Goal: Task Accomplishment & Management: Manage account settings

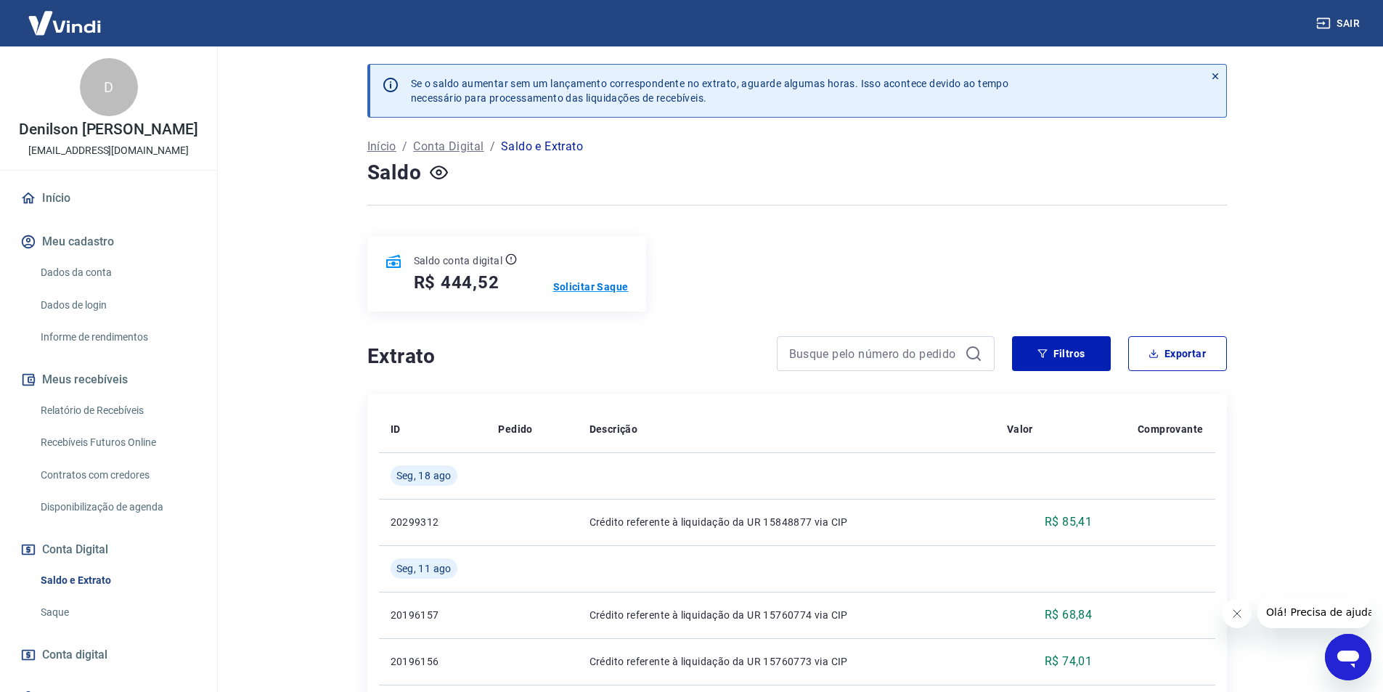
click at [600, 291] on p "Solicitar Saque" at bounding box center [590, 286] width 75 height 15
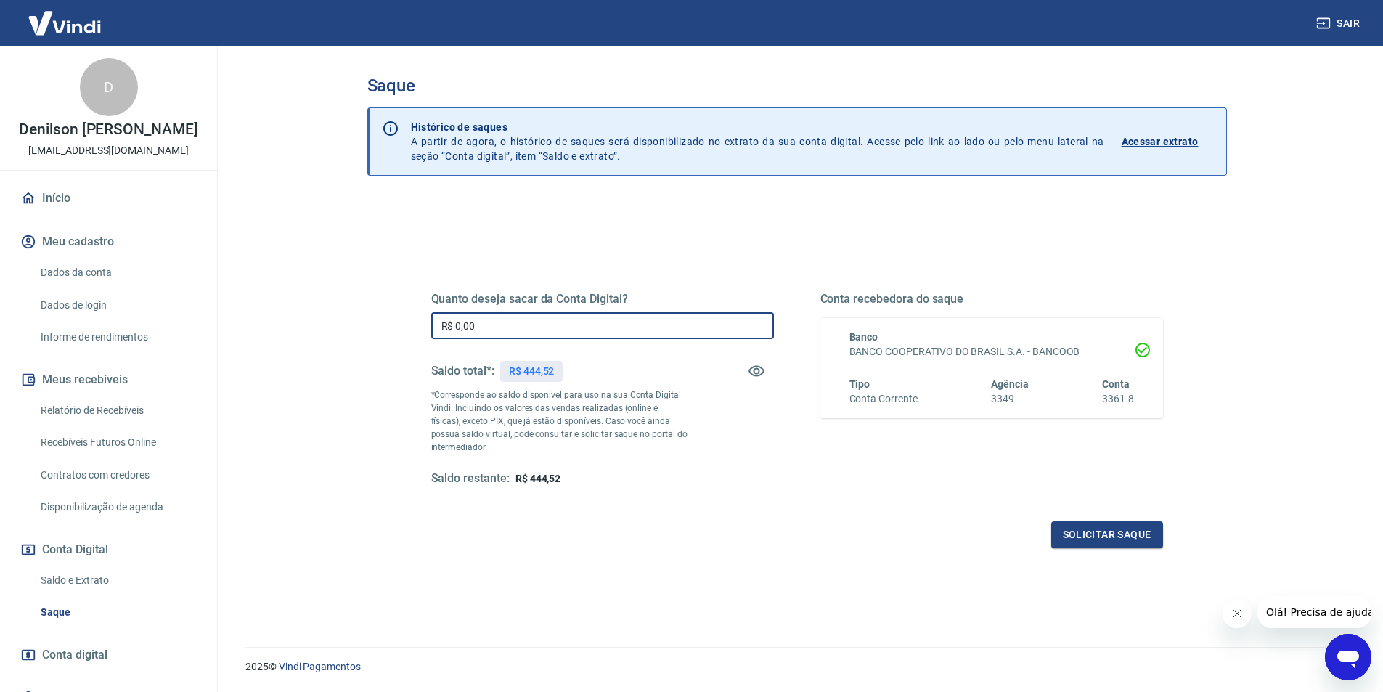
click at [533, 331] on input "R$ 0,00" at bounding box center [602, 325] width 343 height 27
type input "R$ 444,52"
click at [1097, 532] on button "Solicitar saque" at bounding box center [1107, 534] width 112 height 27
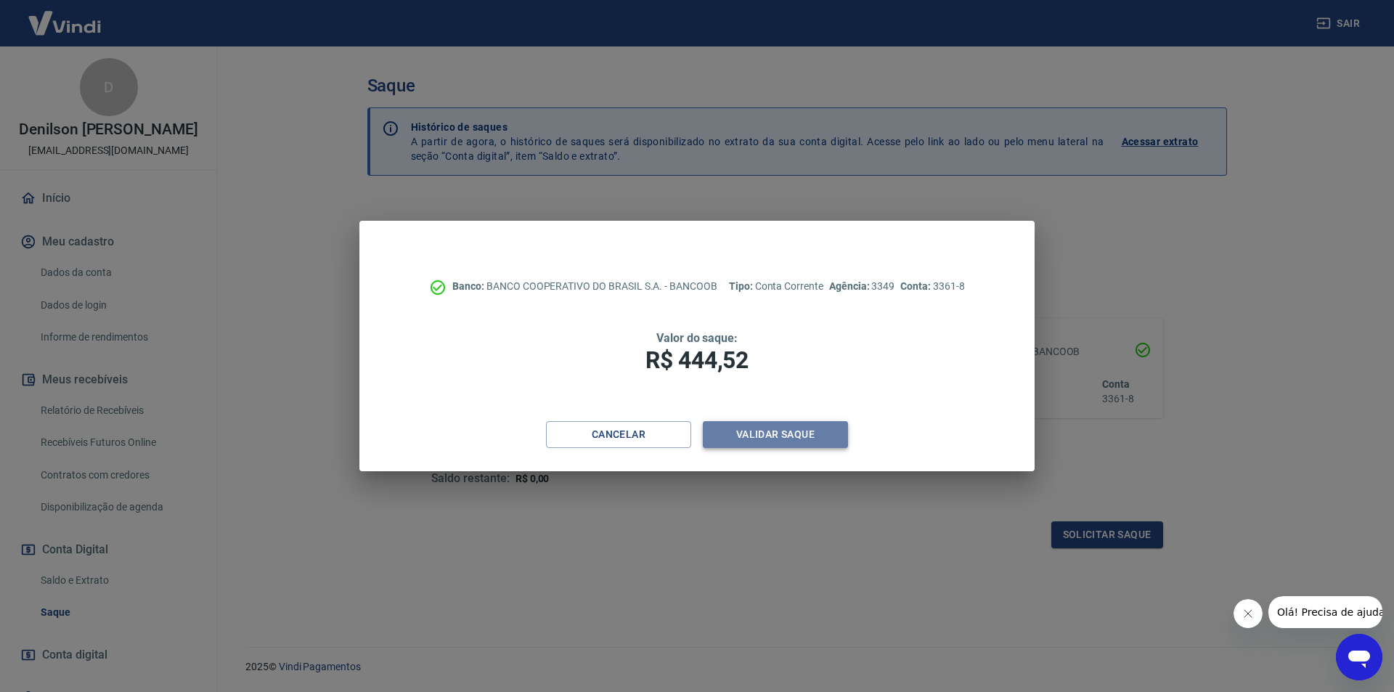
click at [743, 437] on button "Validar saque" at bounding box center [775, 434] width 145 height 27
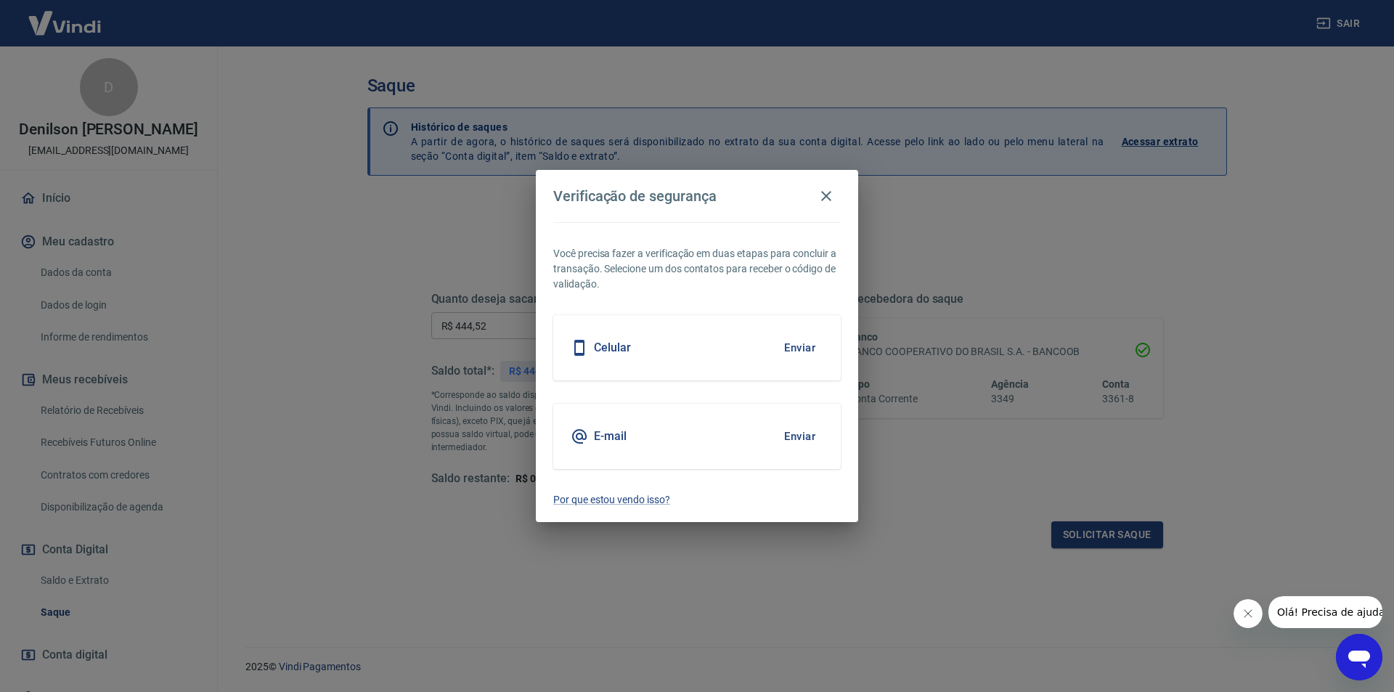
click at [628, 439] on div "E-mail Enviar" at bounding box center [696, 436] width 287 height 65
click at [793, 433] on button "Enviar" at bounding box center [799, 436] width 47 height 30
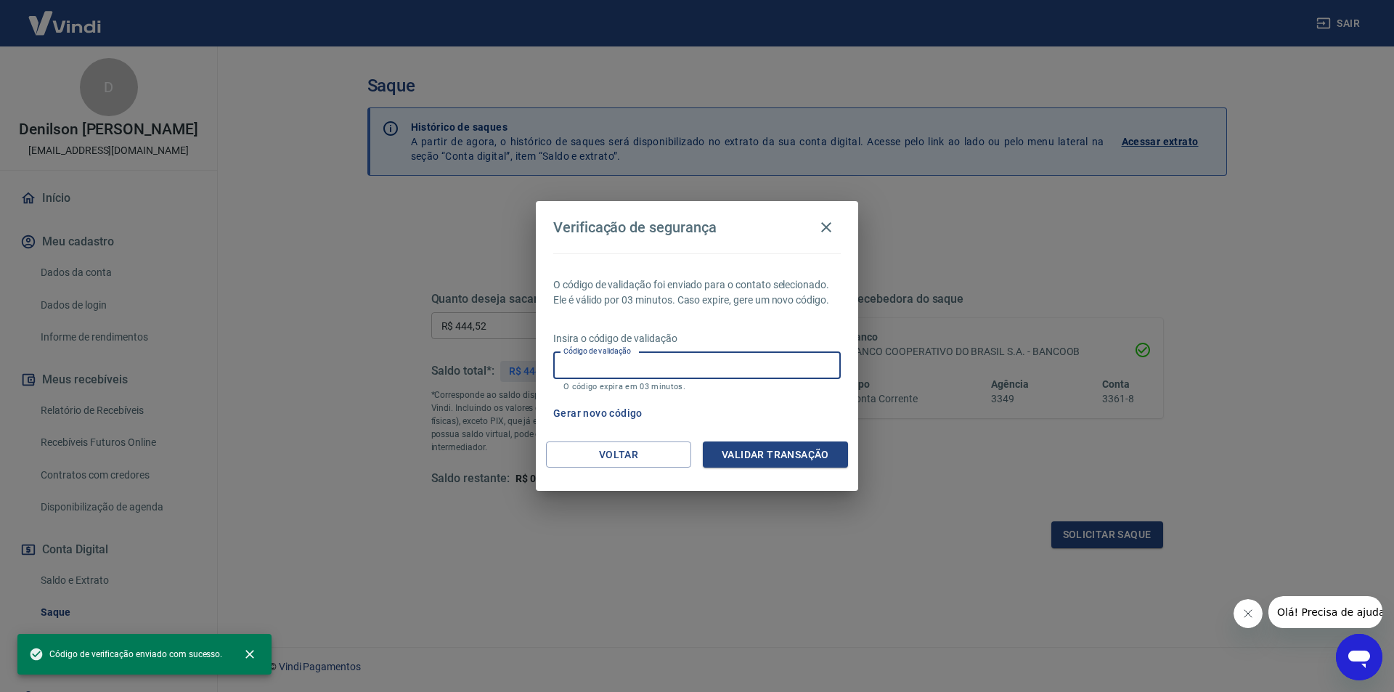
click at [662, 367] on input "Código de validação" at bounding box center [696, 365] width 287 height 27
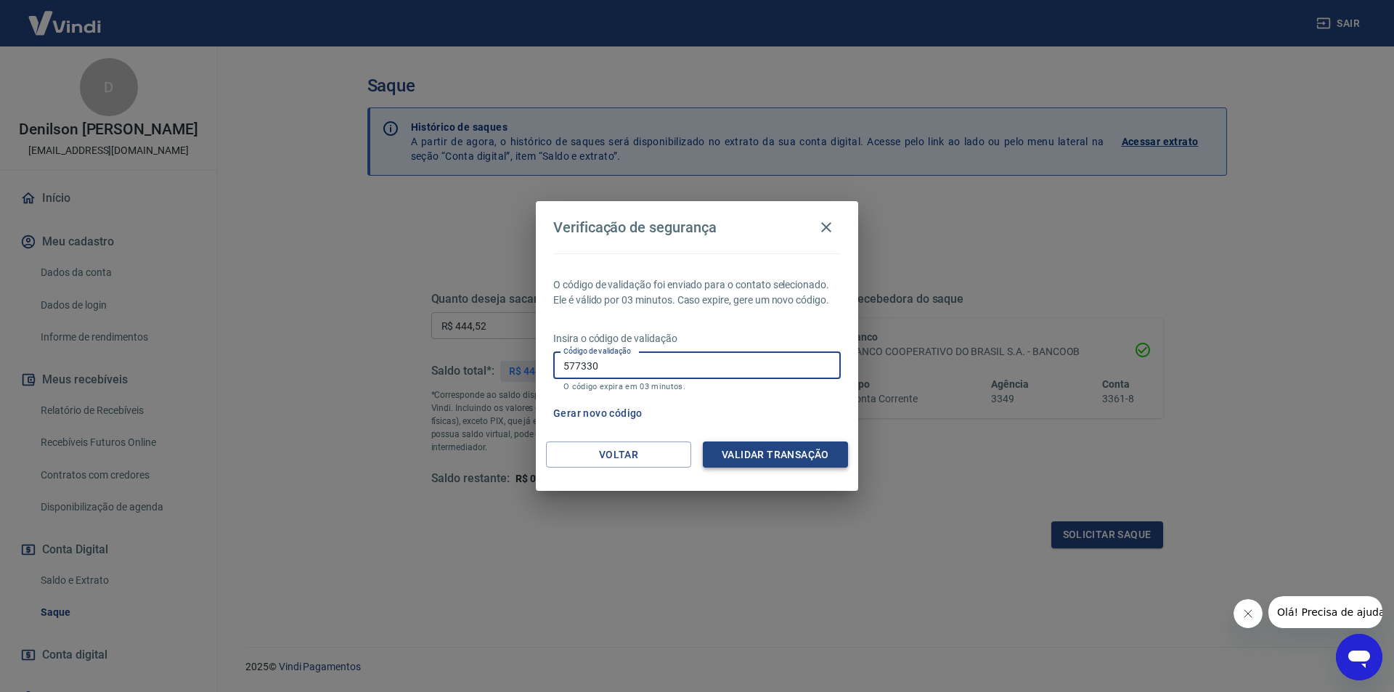
type input "577330"
click at [778, 454] on button "Validar transação" at bounding box center [775, 454] width 145 height 27
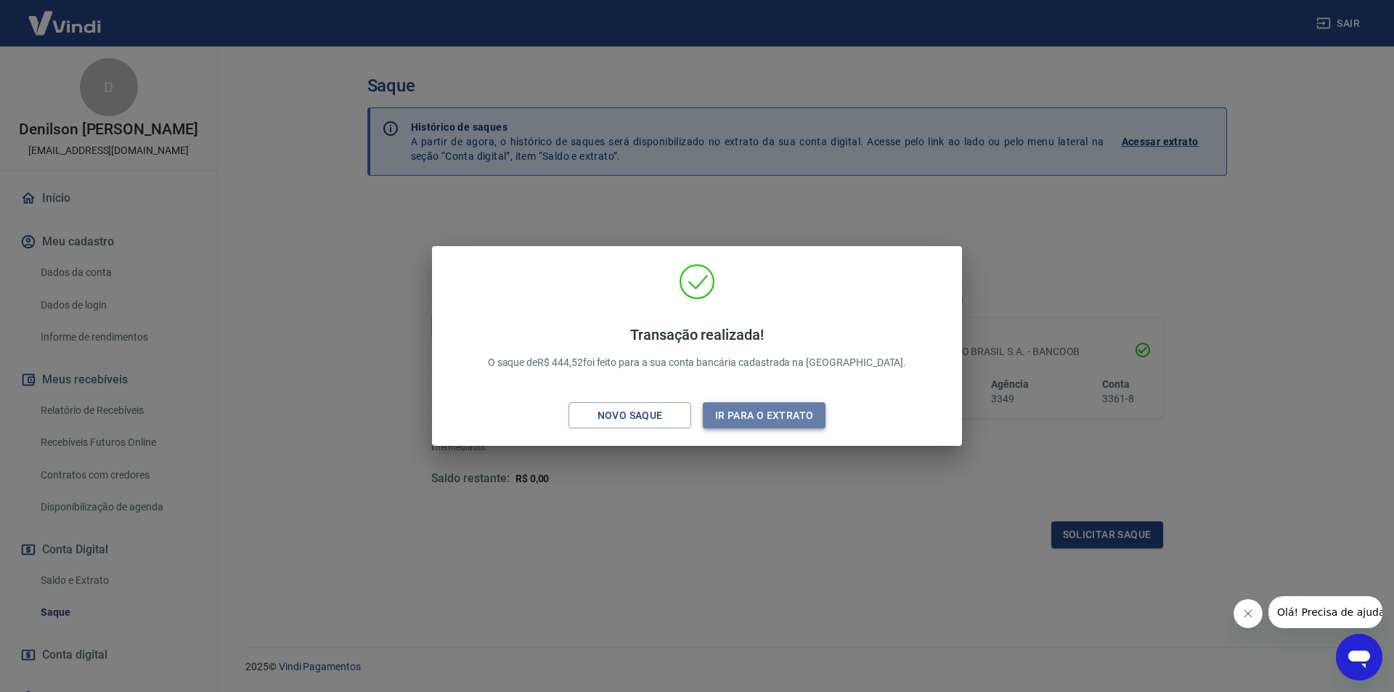
click at [739, 417] on button "Ir para o extrato" at bounding box center [764, 415] width 123 height 27
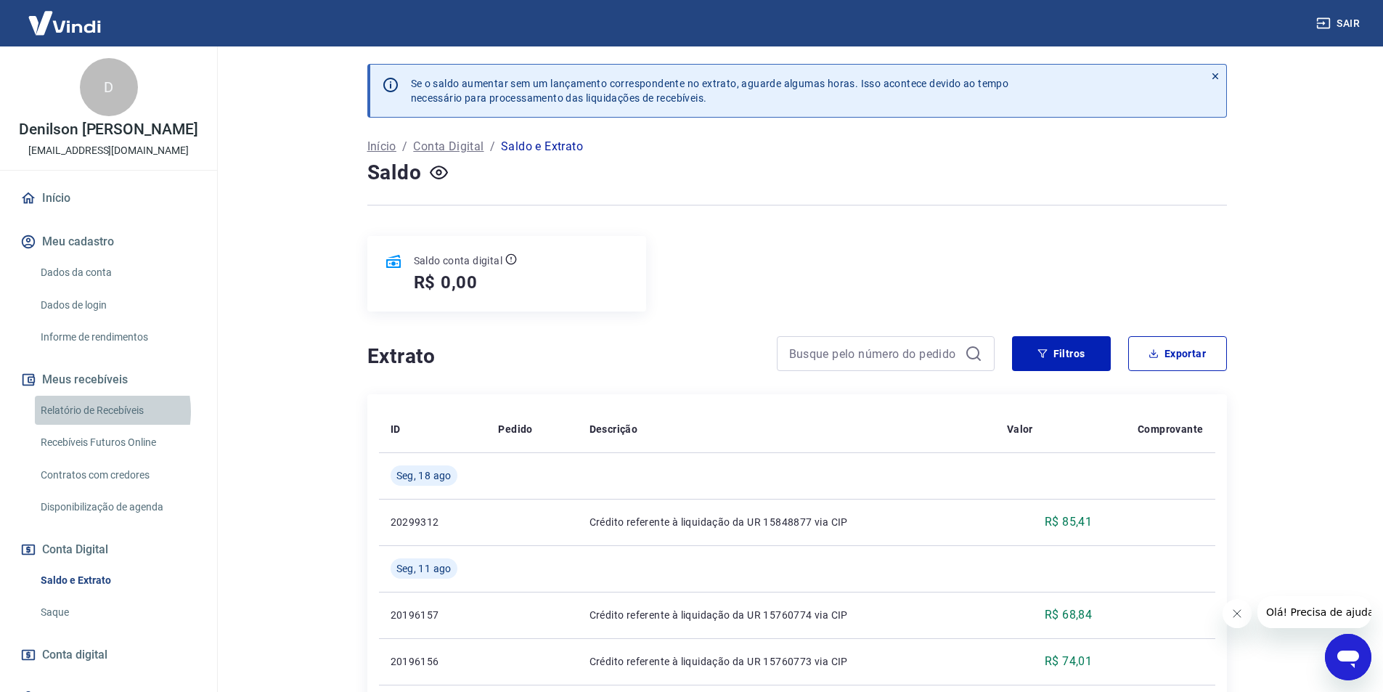
click at [89, 411] on link "Relatório de Recebíveis" at bounding box center [117, 411] width 165 height 30
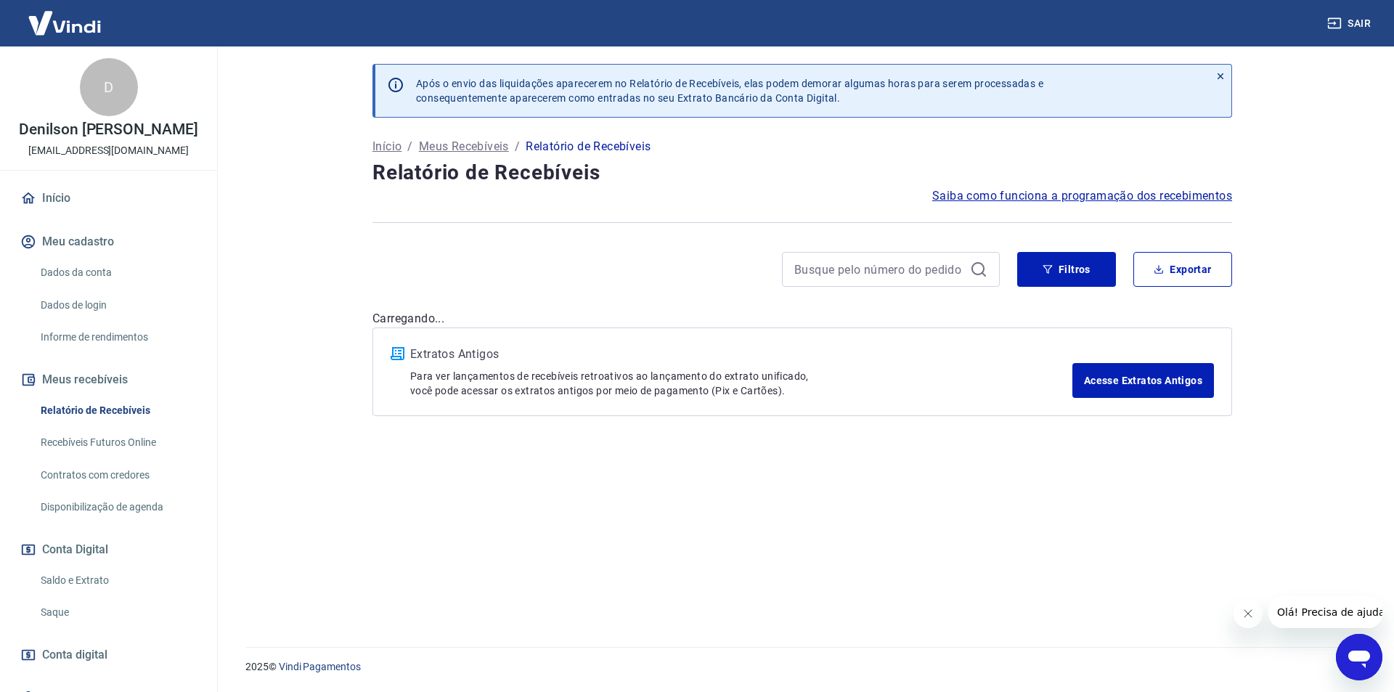
click at [80, 447] on link "Recebíveis Futuros Online" at bounding box center [117, 443] width 165 height 30
